Goal: Find contact information: Find contact information

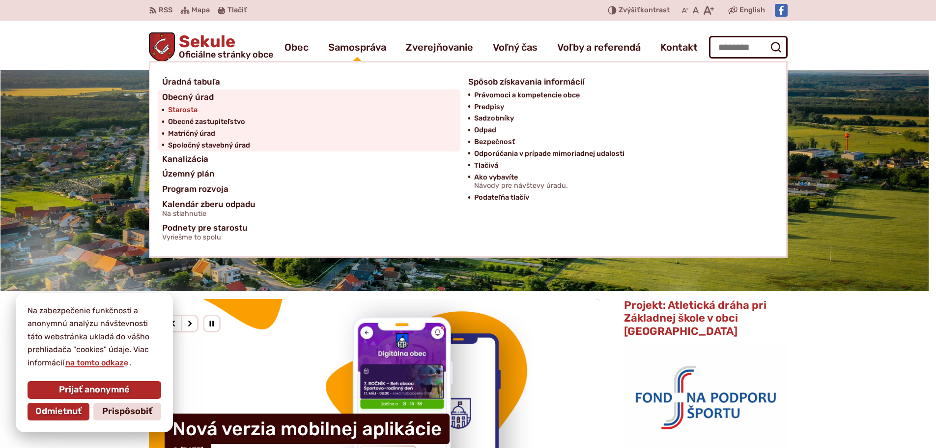
click at [194, 111] on span "Starosta" at bounding box center [182, 110] width 29 height 12
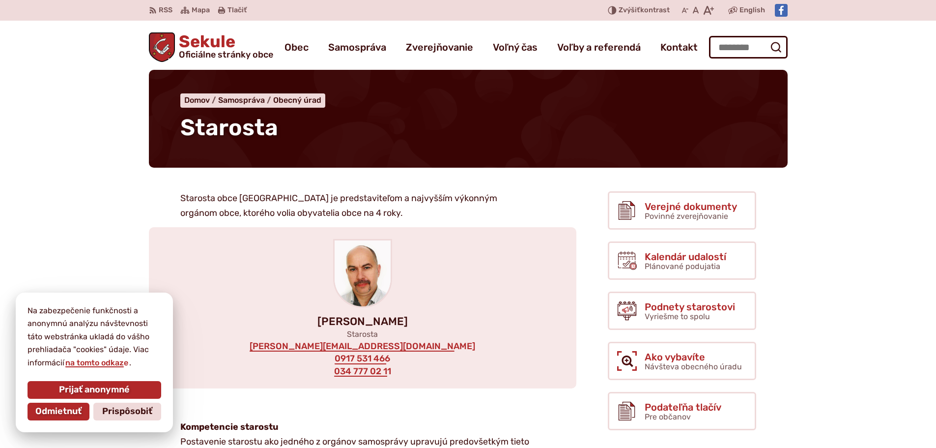
drag, startPoint x: 414, startPoint y: 318, endPoint x: 307, endPoint y: 307, distance: 107.7
click at [307, 307] on div "[PERSON_NAME] Starosta [EMAIL_ADDRESS][DOMAIN_NAME] 0917 531 466 034 777 02 11" at bounding box center [363, 307] width 428 height 161
copy p "[PERSON_NAME]"
drag, startPoint x: 415, startPoint y: 344, endPoint x: 301, endPoint y: 345, distance: 113.5
click at [301, 345] on div "[PERSON_NAME] Starosta [EMAIL_ADDRESS][DOMAIN_NAME] 0917 531 466 034 777 02 11" at bounding box center [363, 307] width 428 height 161
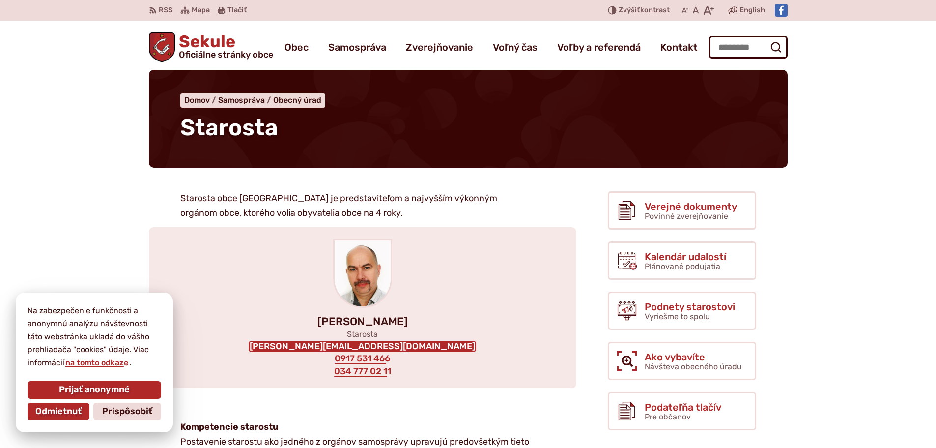
copy div
click at [423, 364] on div "[PERSON_NAME] Starosta [EMAIL_ADDRESS][DOMAIN_NAME] 0917 531 466 034 777 02 11" at bounding box center [363, 307] width 428 height 161
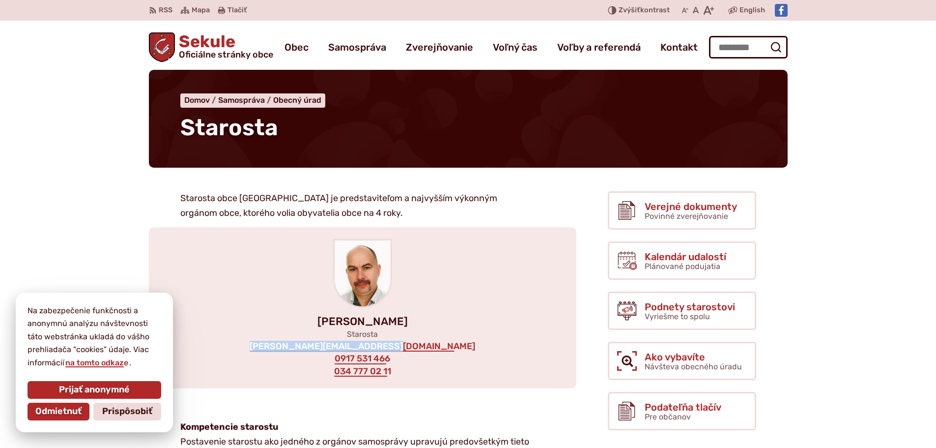
drag, startPoint x: 428, startPoint y: 349, endPoint x: 296, endPoint y: 343, distance: 131.8
click at [296, 343] on div "[PERSON_NAME] Starosta [EMAIL_ADDRESS][DOMAIN_NAME] 0917 531 466 034 777 02 11" at bounding box center [363, 307] width 428 height 161
copy link "[PERSON_NAME][EMAIL_ADDRESS][DOMAIN_NAME]"
drag, startPoint x: 401, startPoint y: 374, endPoint x: 329, endPoint y: 360, distance: 73.2
click at [329, 360] on div "[PERSON_NAME] Starosta [EMAIL_ADDRESS][DOMAIN_NAME] 0917 531 466 034 777 02 11" at bounding box center [363, 307] width 428 height 161
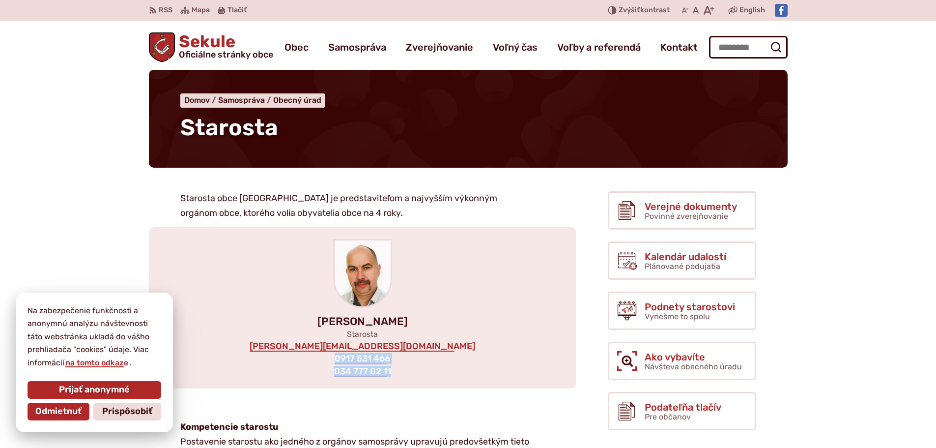
copy div "0917 531 466 034 777 02 11"
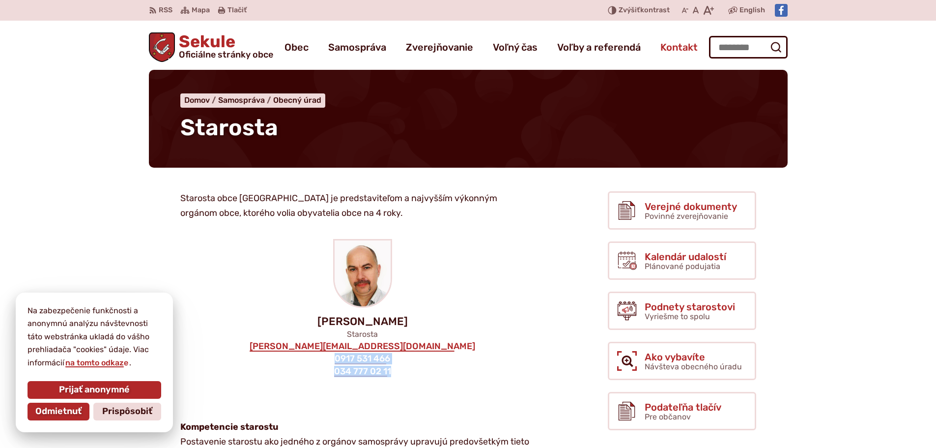
click at [686, 47] on span "Kontakt" at bounding box center [679, 47] width 37 height 28
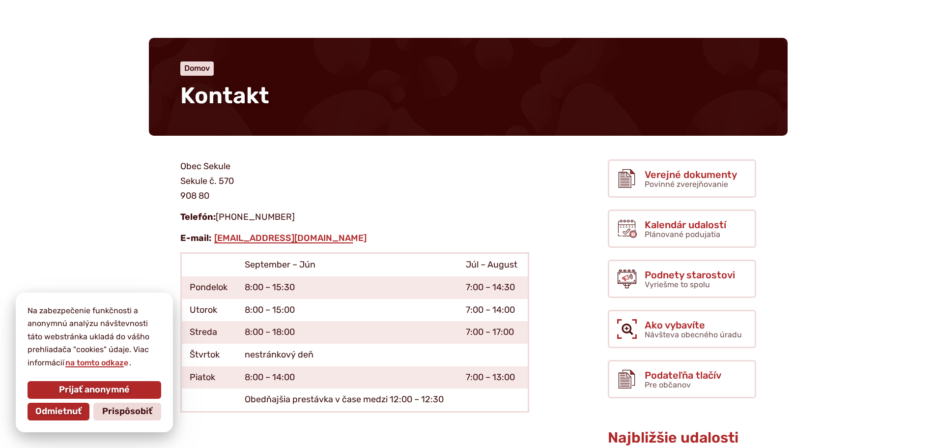
scroll to position [49, 0]
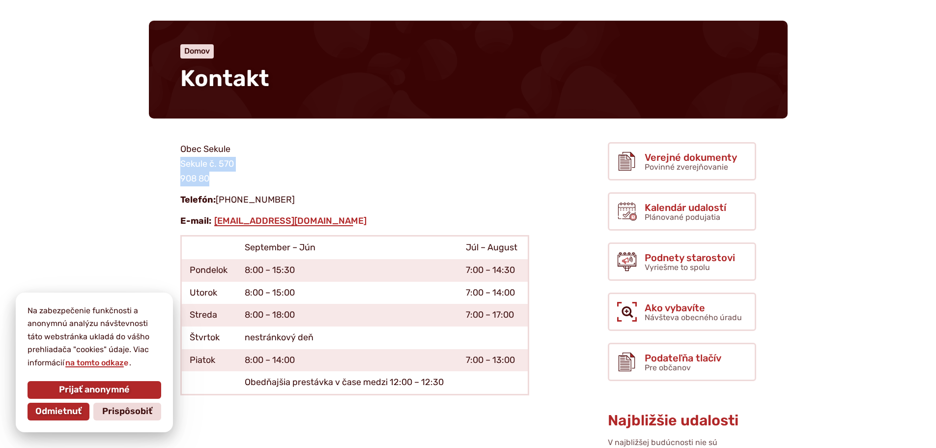
drag, startPoint x: 178, startPoint y: 164, endPoint x: 232, endPoint y: 174, distance: 55.1
copy p "Sekule č. 570 908 80"
drag, startPoint x: 298, startPoint y: 203, endPoint x: 177, endPoint y: 199, distance: 121.0
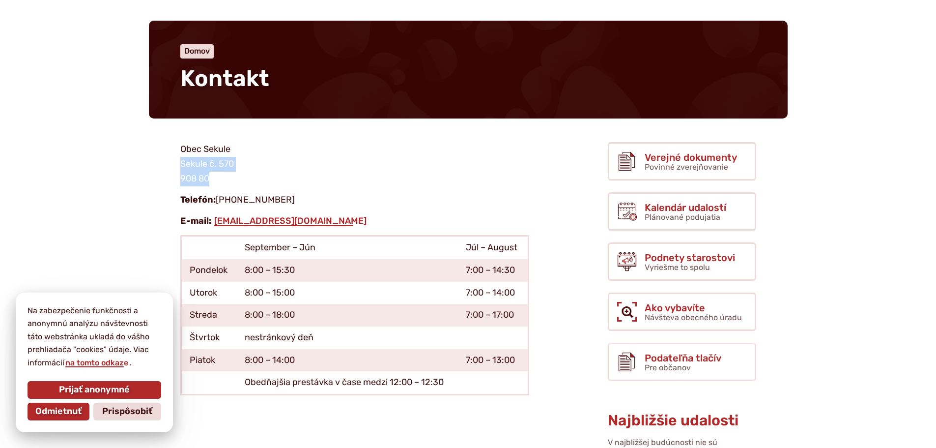
copy p "Telefón: +421 034 777 02 11"
